Goal: Task Accomplishment & Management: Manage account settings

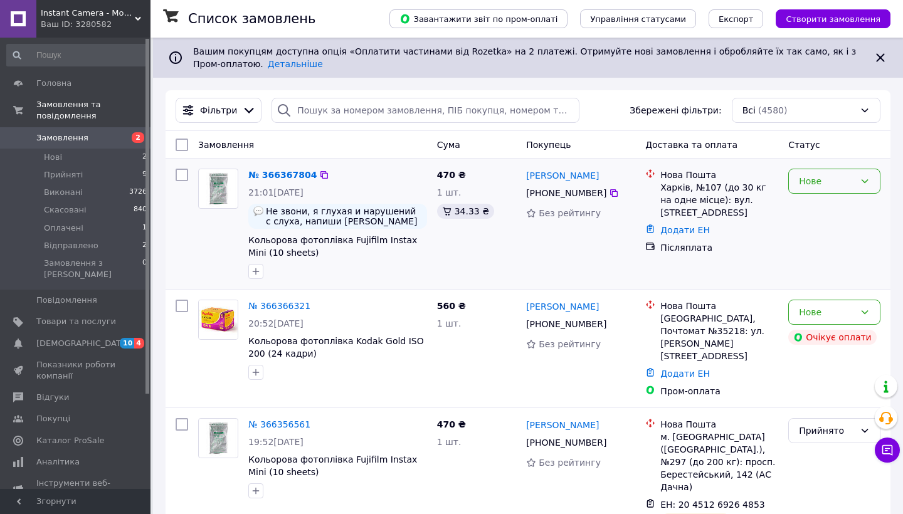
click at [823, 189] on div "Нове" at bounding box center [834, 181] width 92 height 25
click at [818, 207] on li "Прийнято" at bounding box center [834, 208] width 91 height 23
click at [267, 176] on link "№ 366367804" at bounding box center [279, 175] width 62 height 10
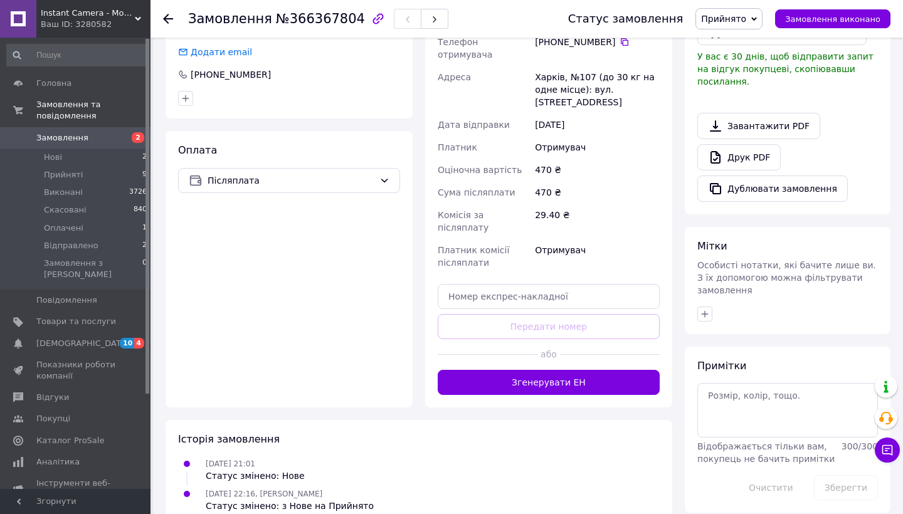
scroll to position [367, 0]
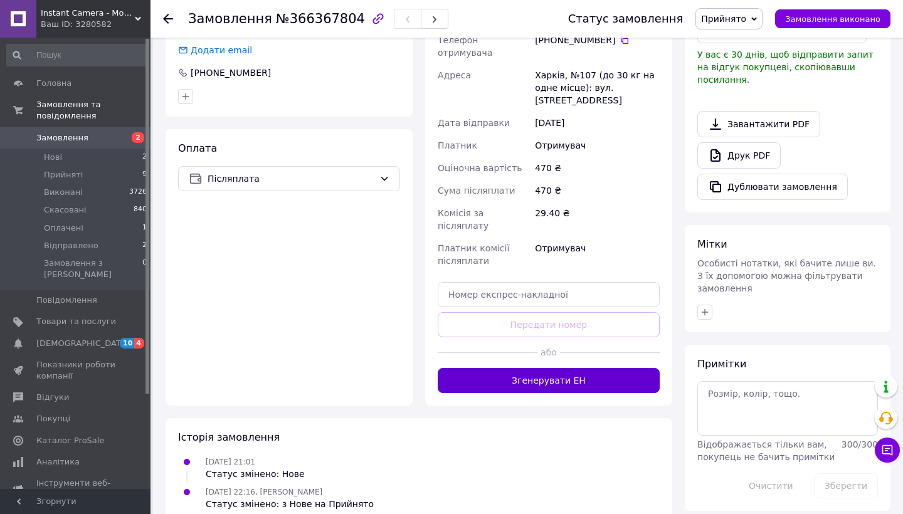
click at [532, 368] on button "Згенерувати ЕН" at bounding box center [549, 380] width 222 height 25
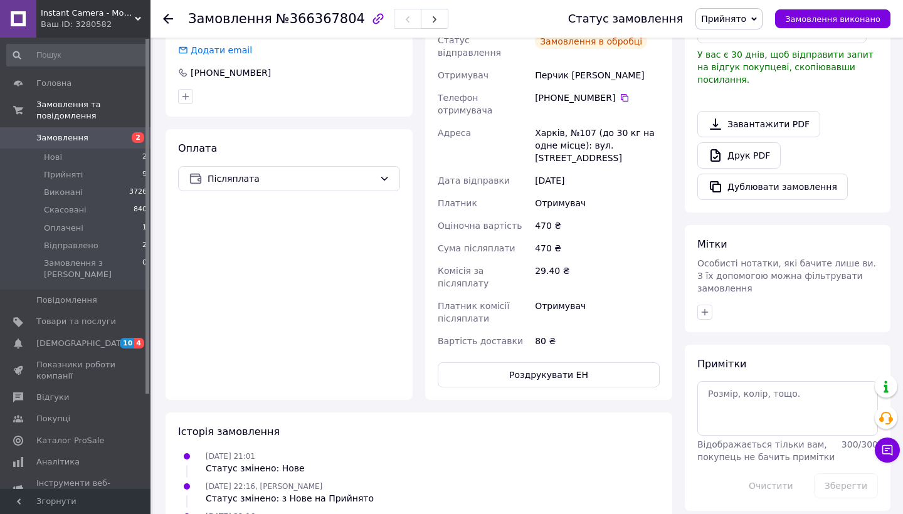
click at [169, 19] on use at bounding box center [168, 19] width 10 height 10
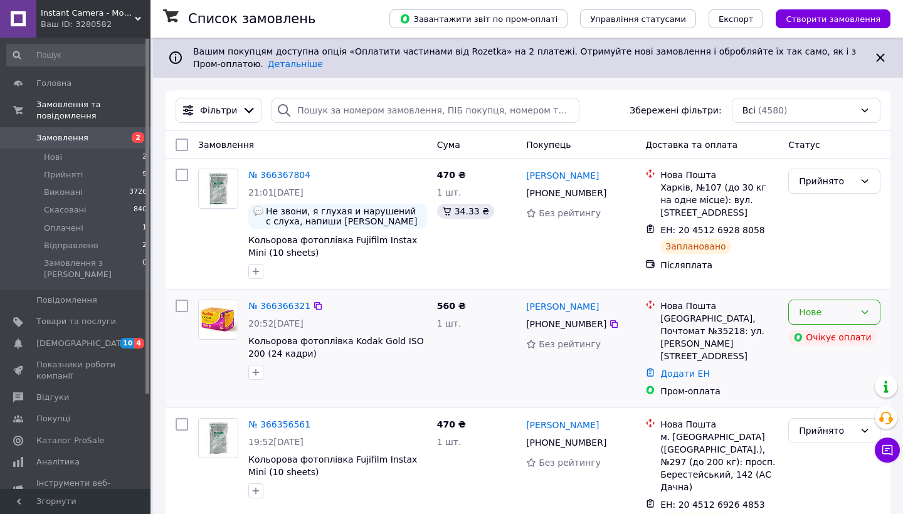
click at [850, 313] on div "Нове" at bounding box center [827, 312] width 56 height 14
click at [831, 332] on li "Прийнято" at bounding box center [834, 339] width 91 height 23
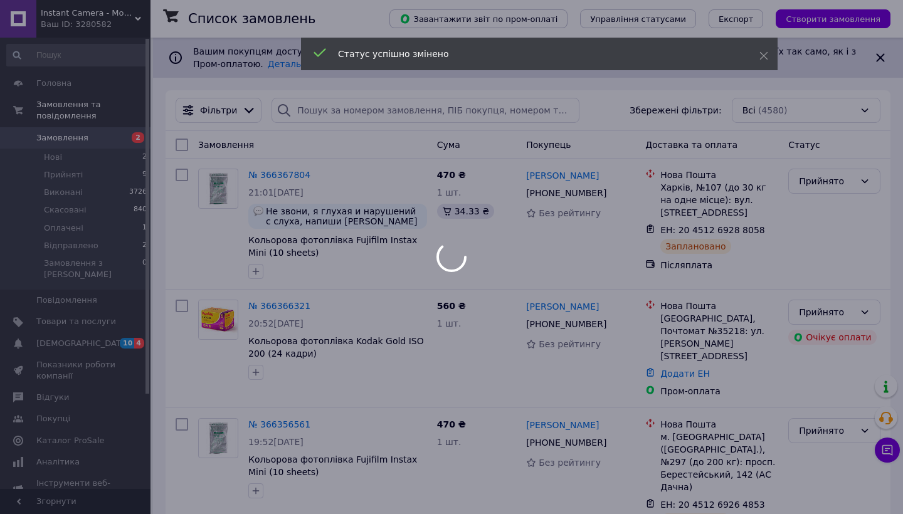
click at [265, 307] on div at bounding box center [451, 257] width 903 height 514
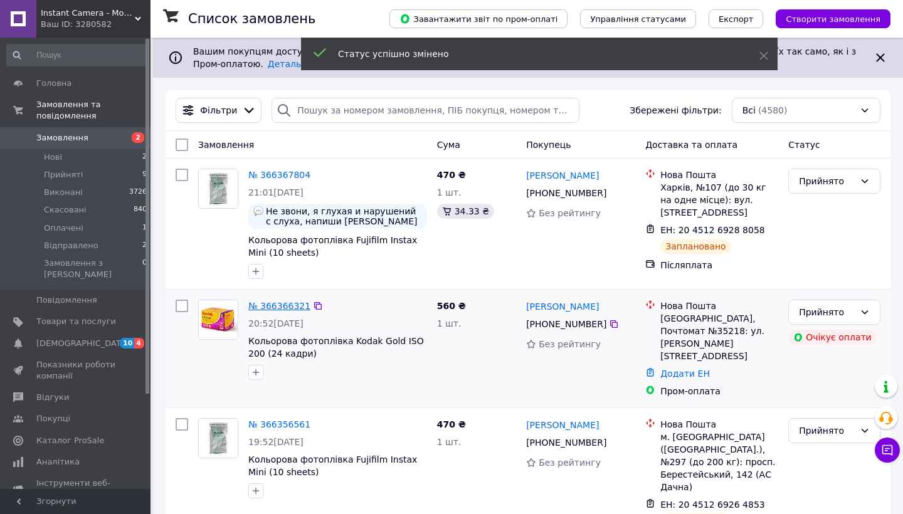
click at [266, 307] on link "№ 366366321" at bounding box center [279, 306] width 62 height 10
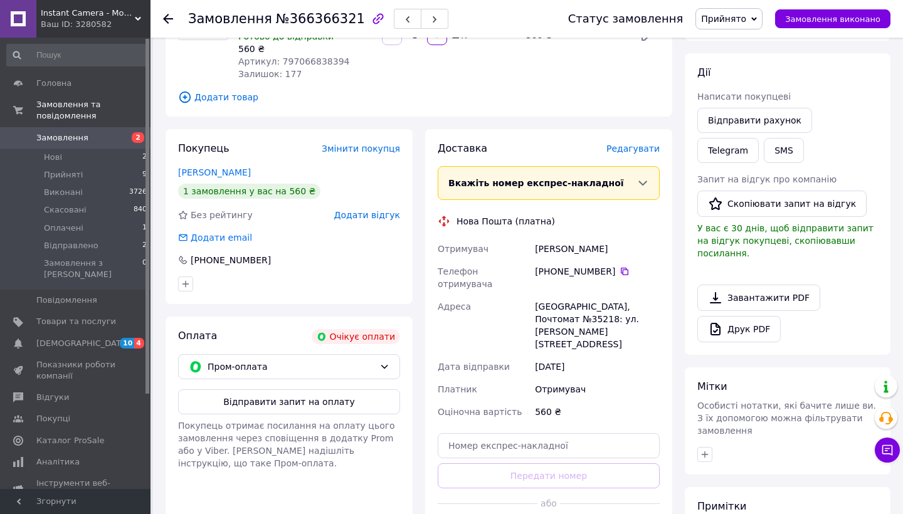
scroll to position [150, 0]
click at [296, 400] on button "Відправити запит на оплату" at bounding box center [289, 401] width 222 height 25
click at [92, 392] on span "Відгуки" at bounding box center [76, 397] width 80 height 11
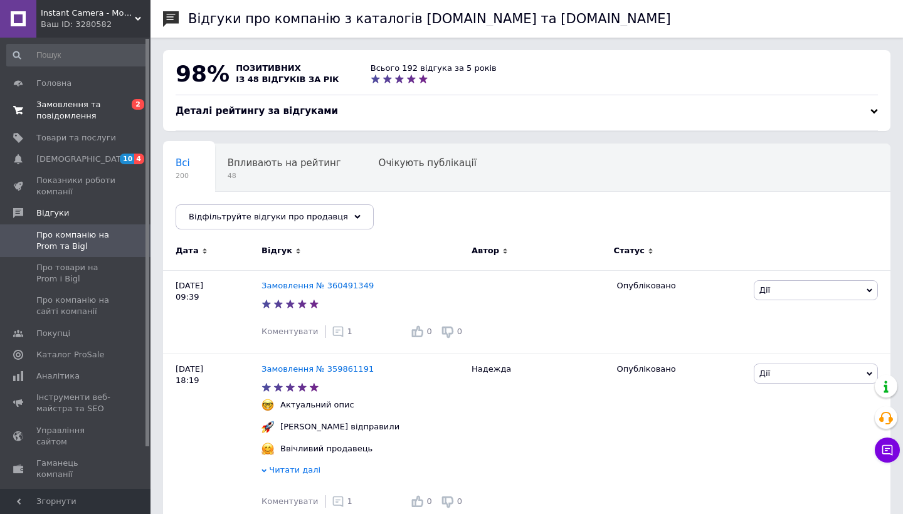
click at [78, 113] on span "Замовлення та повідомлення" at bounding box center [76, 110] width 80 height 23
